Goal: Task Accomplishment & Management: Use online tool/utility

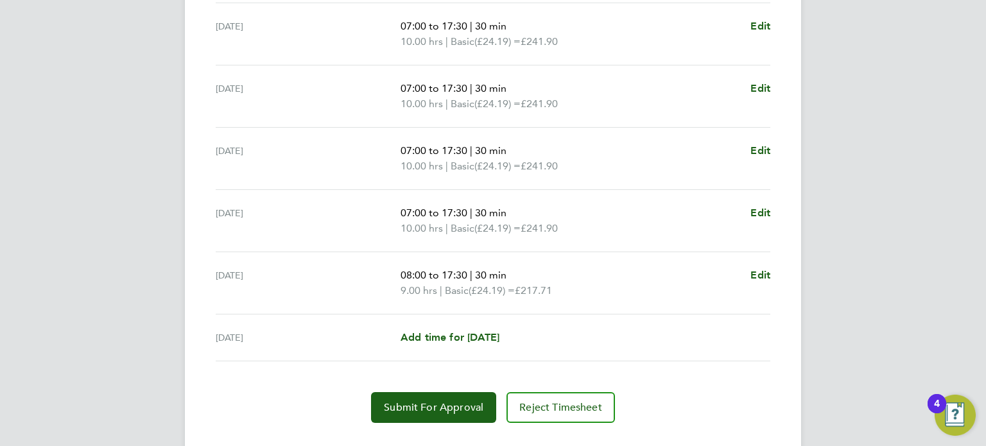
scroll to position [495, 0]
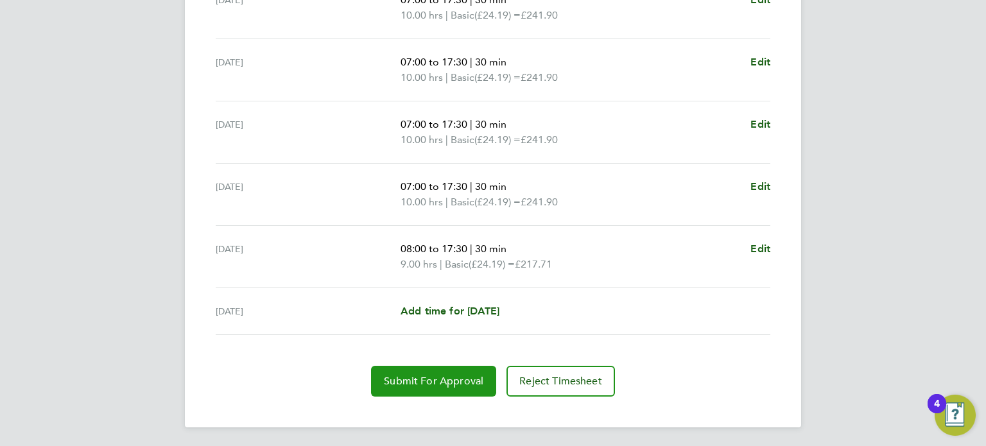
click at [442, 381] on span "Submit For Approval" at bounding box center [433, 381] width 99 height 13
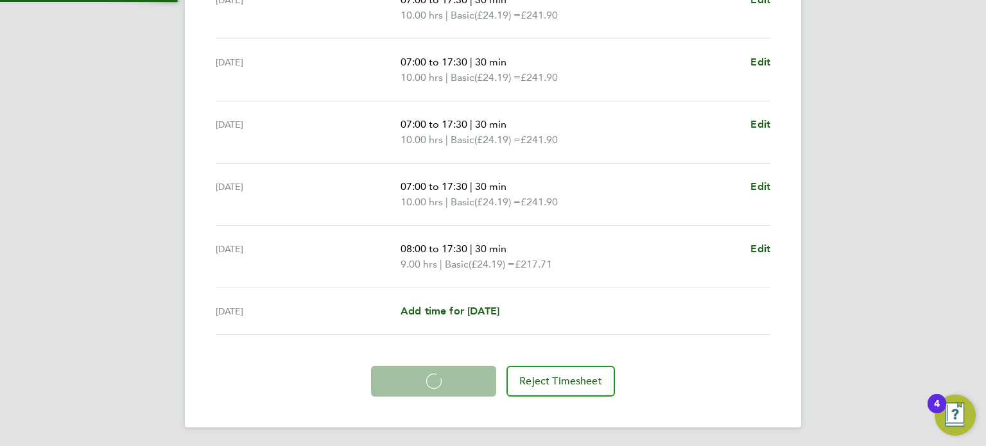
scroll to position [494, 0]
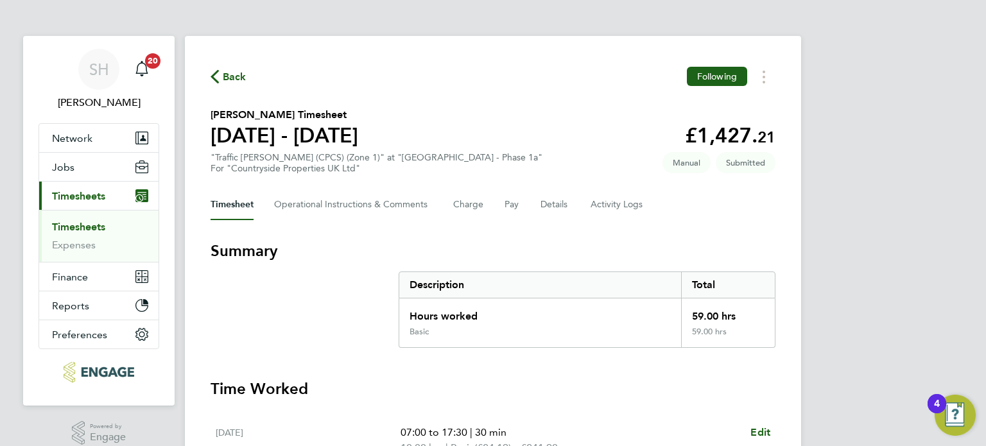
click at [226, 75] on span "Back" at bounding box center [235, 76] width 24 height 15
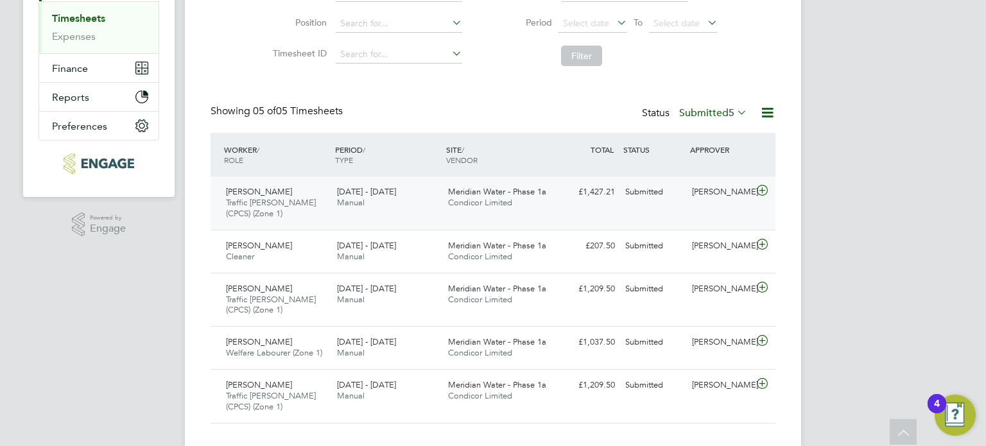
scroll to position [231, 0]
